Goal: Find specific page/section: Find specific page/section

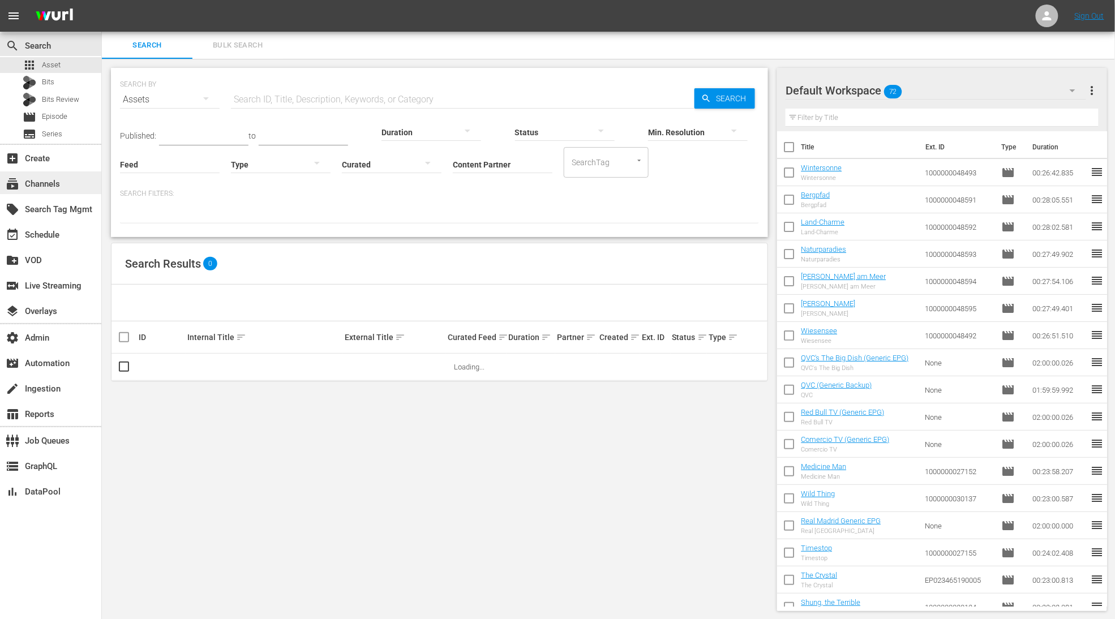
click at [52, 181] on div "subscriptions Channels" at bounding box center [31, 182] width 63 height 10
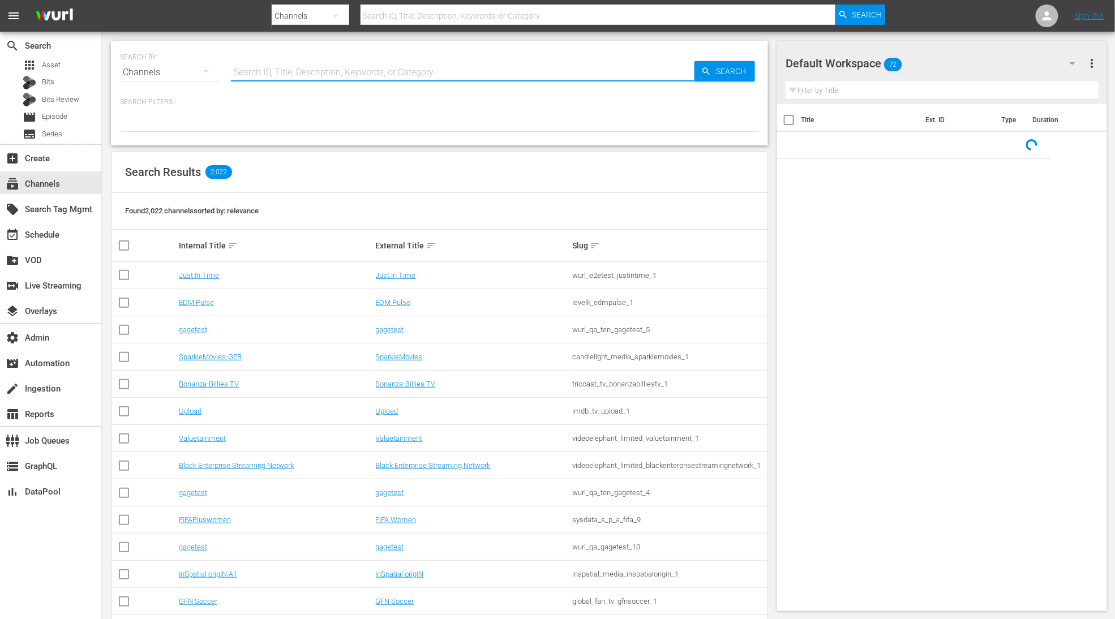
click at [257, 75] on input "text" at bounding box center [462, 72] width 463 height 27
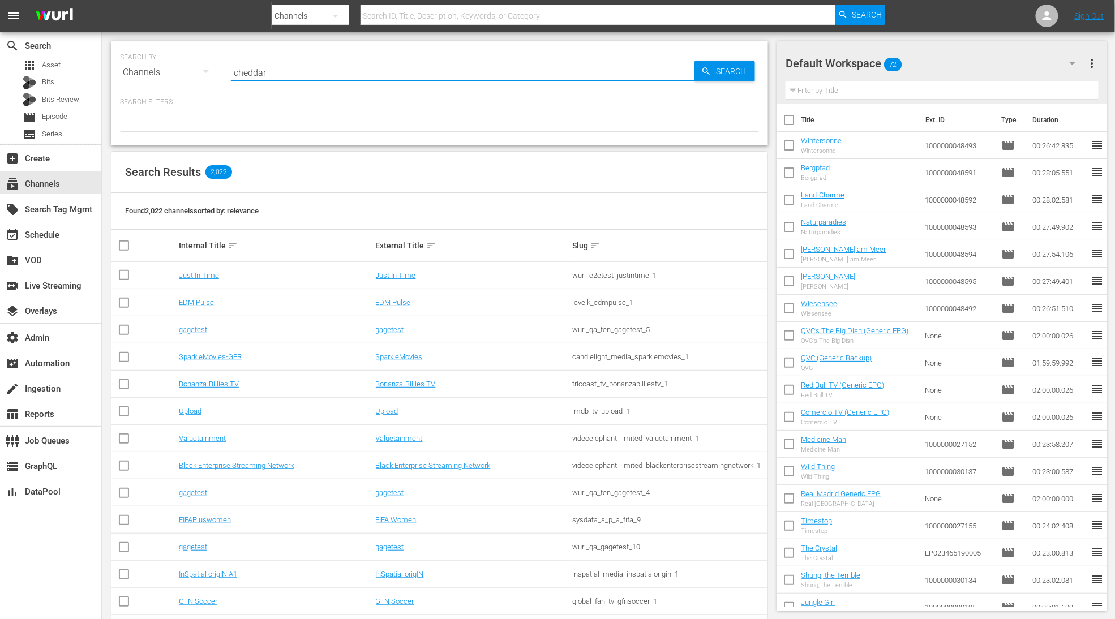
type input "cheddar"
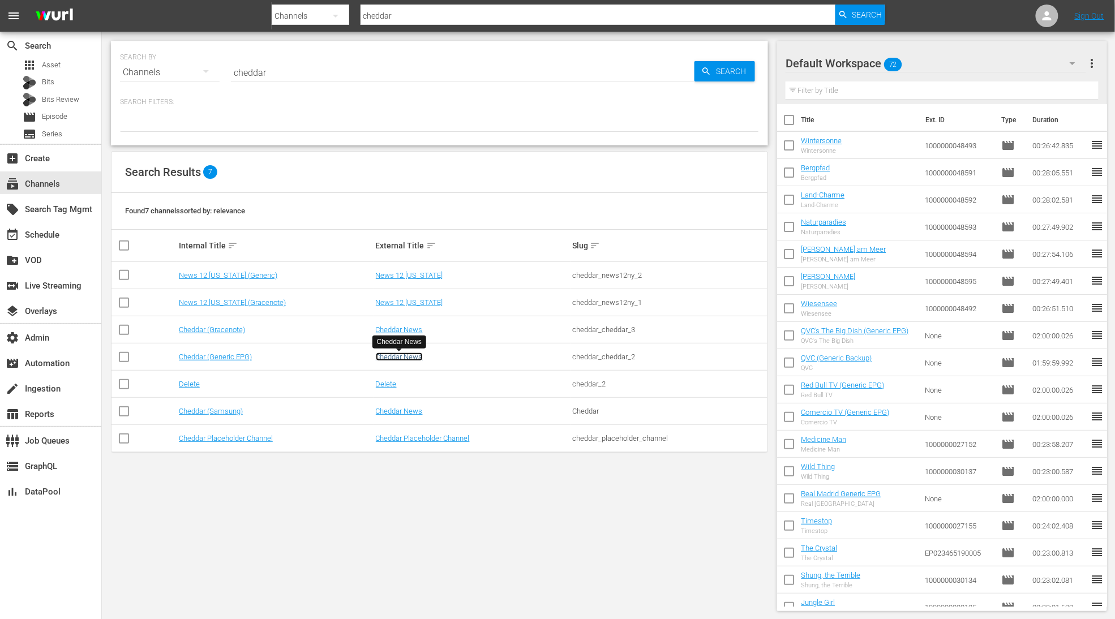
click at [416, 356] on link "Cheddar News" at bounding box center [399, 357] width 47 height 8
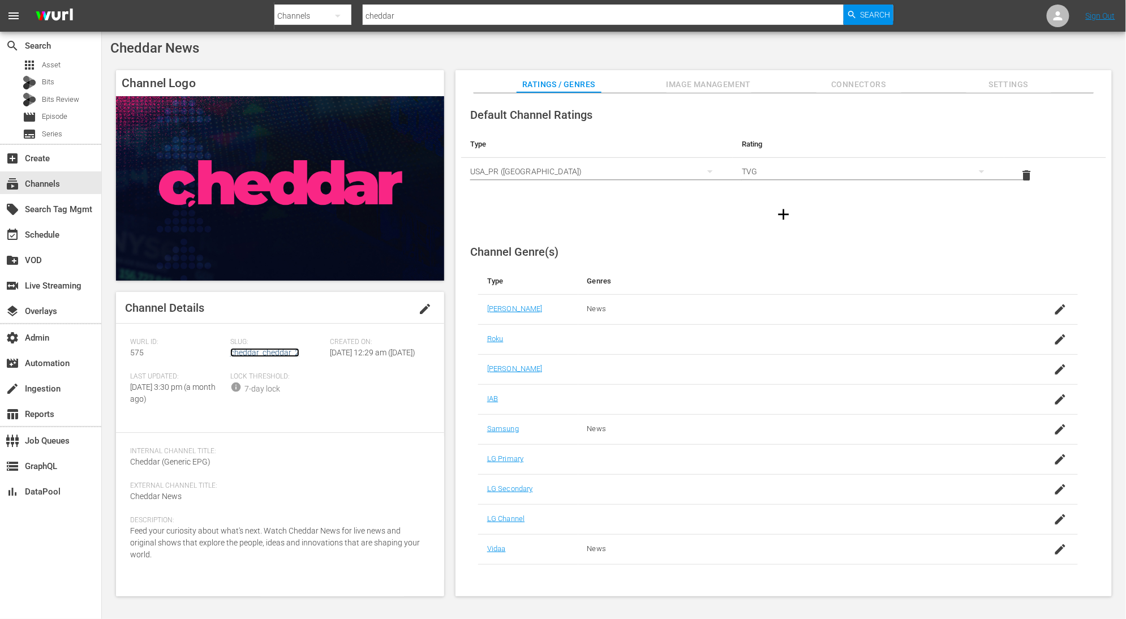
click at [286, 355] on link "cheddar_cheddar_2" at bounding box center [264, 352] width 69 height 9
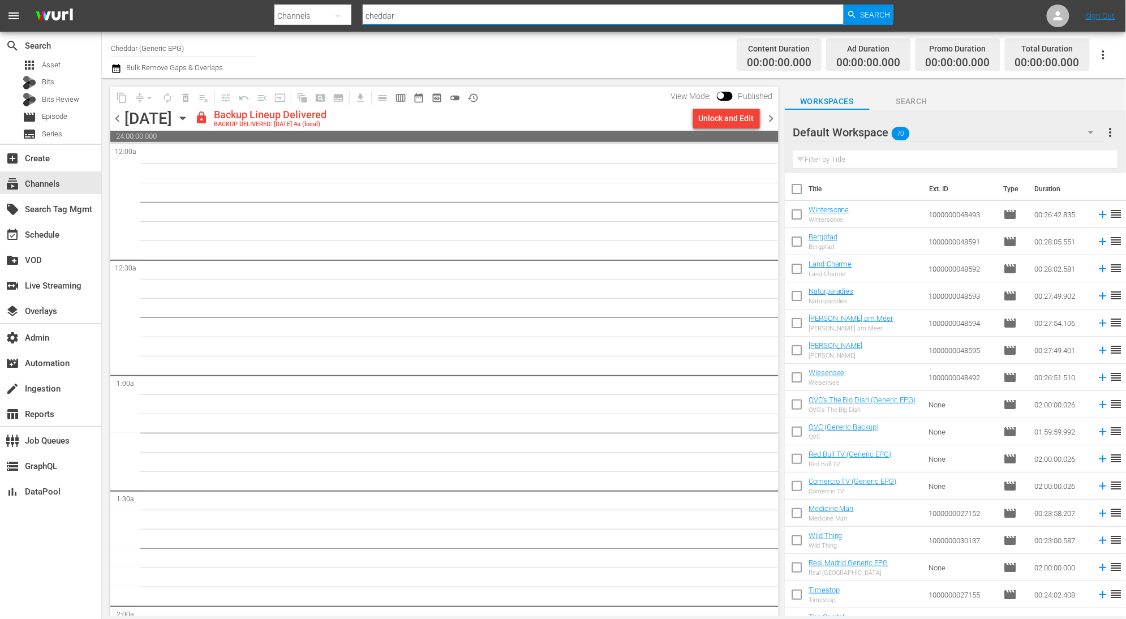
click at [541, 10] on input "cheddar" at bounding box center [603, 15] width 481 height 27
click at [844, 14] on span "Search" at bounding box center [876, 15] width 30 height 20
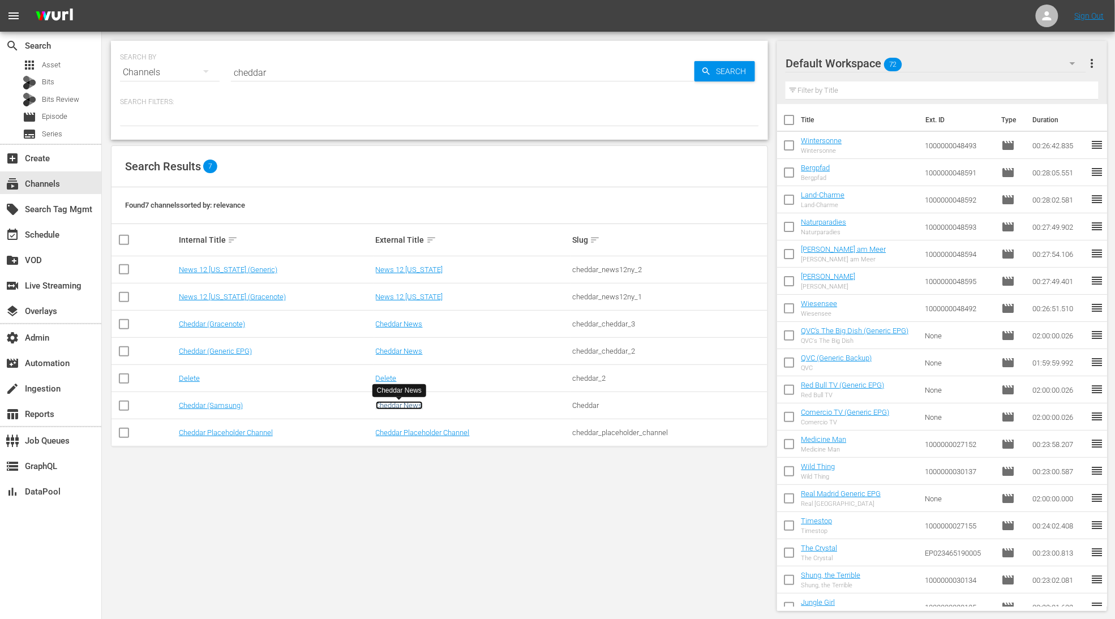
click at [396, 409] on link "Cheddar News" at bounding box center [399, 405] width 47 height 8
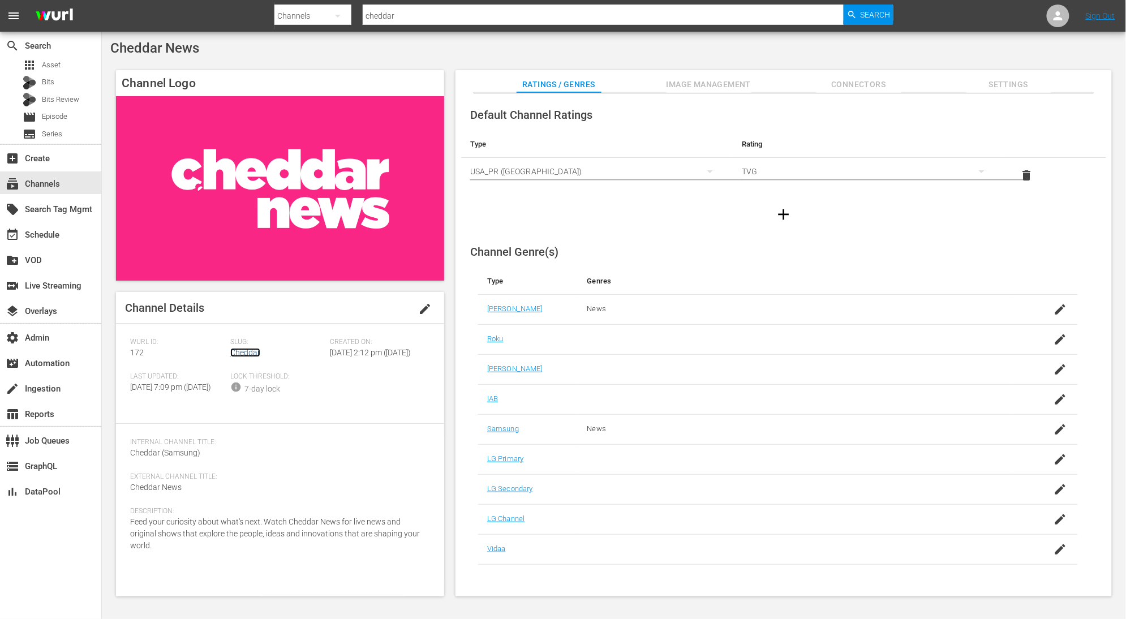
click at [243, 351] on link "Cheddar" at bounding box center [245, 352] width 30 height 9
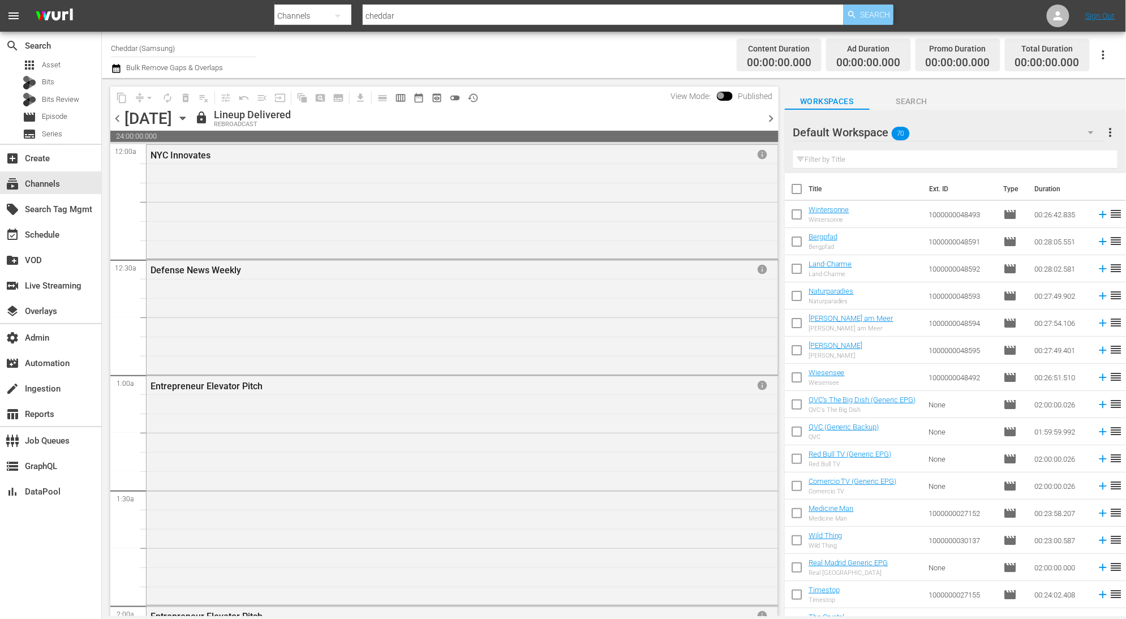
click at [844, 16] on span "Search" at bounding box center [876, 15] width 30 height 20
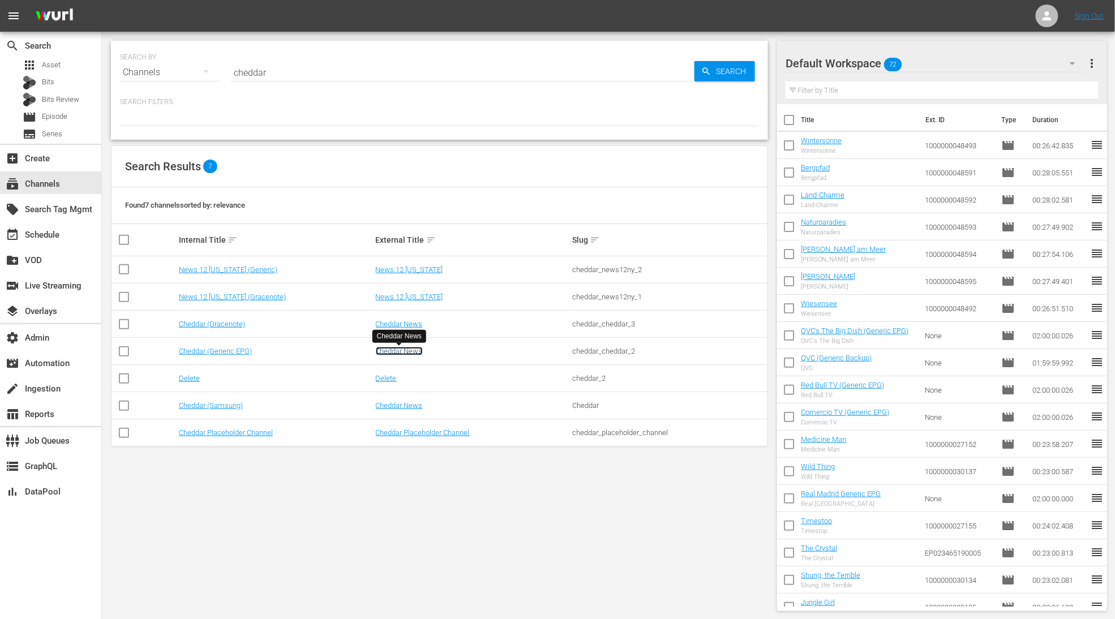
click at [405, 353] on link "Cheddar News" at bounding box center [399, 351] width 47 height 8
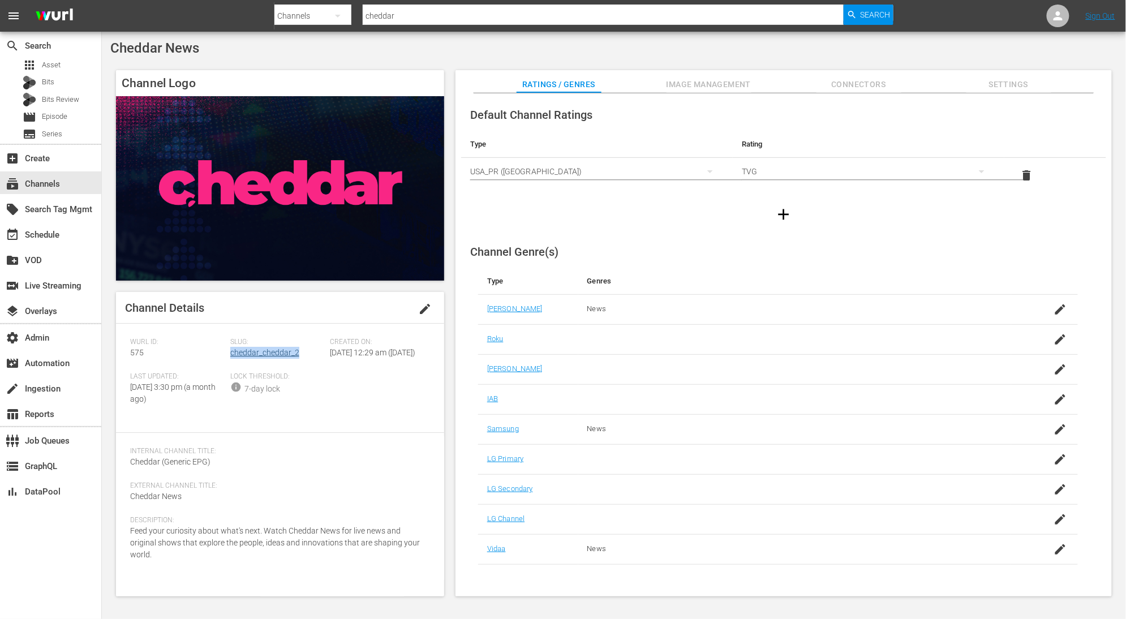
drag, startPoint x: 303, startPoint y: 356, endPoint x: 231, endPoint y: 356, distance: 71.3
click at [231, 356] on div "Slug: cheddar_cheddar_2" at bounding box center [280, 355] width 100 height 35
copy link "cheddar_cheddar_2"
